Goal: Task Accomplishment & Management: Manage account settings

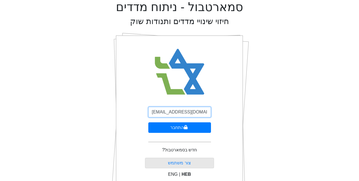
click at [171, 109] on input "[EMAIL_ADDRESS][DOMAIN_NAME]" at bounding box center [179, 112] width 63 height 11
type input "[EMAIL_ADDRESS][DOMAIN_NAME]"
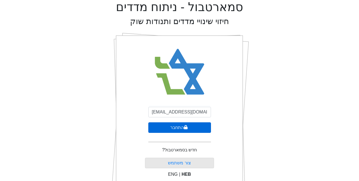
click at [173, 124] on button "התחבר" at bounding box center [179, 127] width 63 height 11
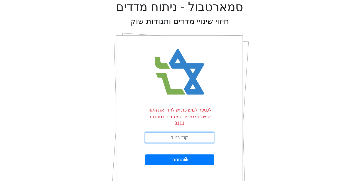
click at [184, 132] on input "text" at bounding box center [179, 137] width 69 height 11
type input "604428"
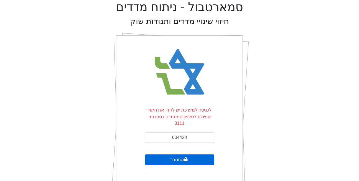
click at [190, 155] on button "התחבר" at bounding box center [179, 160] width 69 height 11
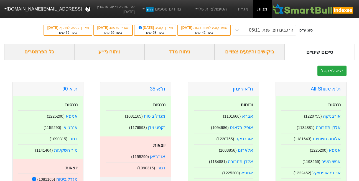
click at [33, 12] on button "[EMAIL_ADDRESS][DOMAIN_NAME]" at bounding box center [42, 9] width 85 height 10
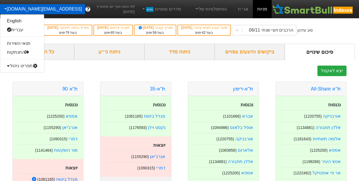
click at [27, 64] on div "תפריט ניהול" at bounding box center [22, 66] width 44 height 9
click at [20, 84] on link "משתמשים" at bounding box center [22, 83] width 44 height 9
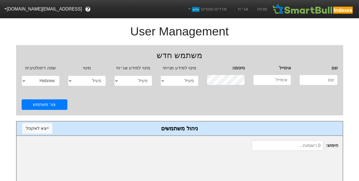
select select "active"
select select "hb"
type input "[EMAIL_ADDRESS][DOMAIN_NAME]"
